Goal: Transaction & Acquisition: Purchase product/service

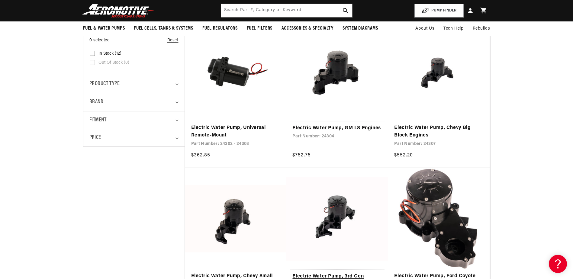
scroll to position [121, 0]
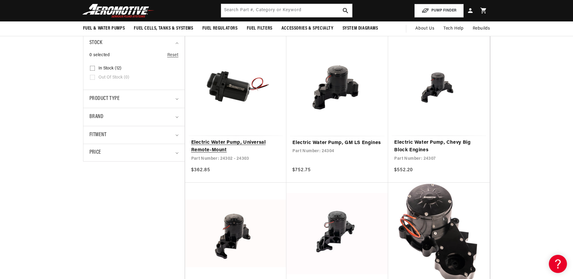
click at [214, 143] on link "Electric Water Pump, Universal Remote-Mount" at bounding box center [235, 146] width 89 height 15
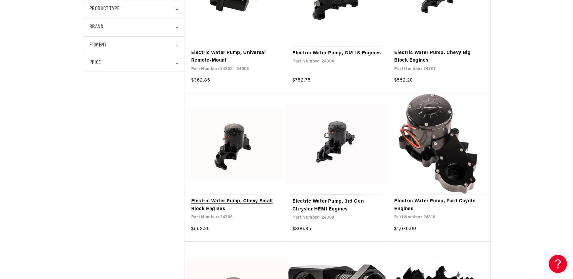
scroll to position [212, 0]
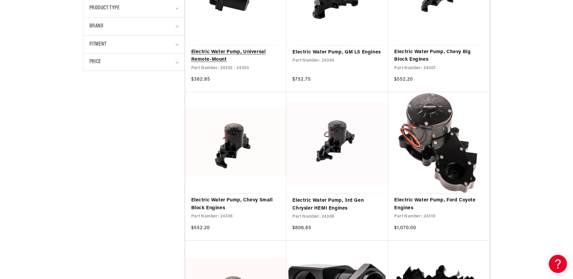
click at [221, 53] on link "Electric Water Pump, Universal Remote-Mount" at bounding box center [235, 55] width 89 height 15
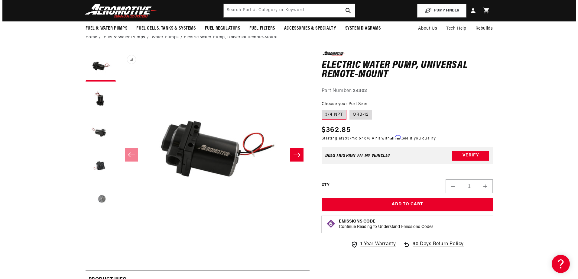
scroll to position [30, 0]
